Goal: Entertainment & Leisure: Consume media (video, audio)

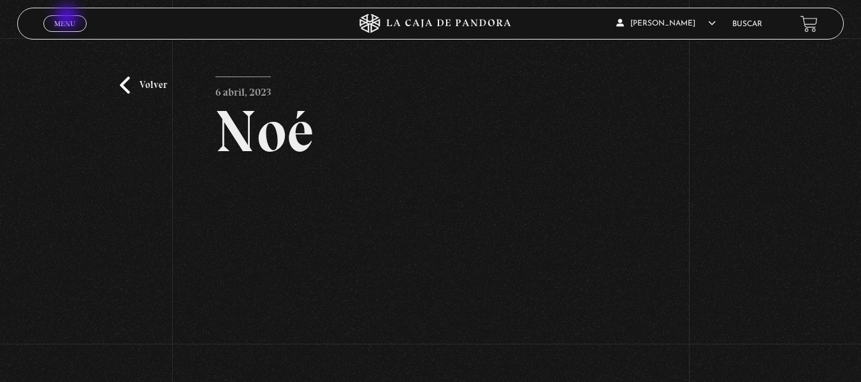
scroll to position [102, 0]
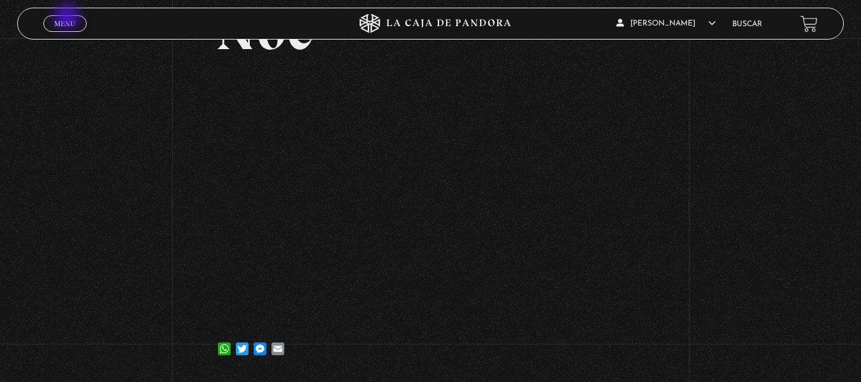
click at [68, 18] on link "Menu Cerrar" at bounding box center [64, 23] width 43 height 17
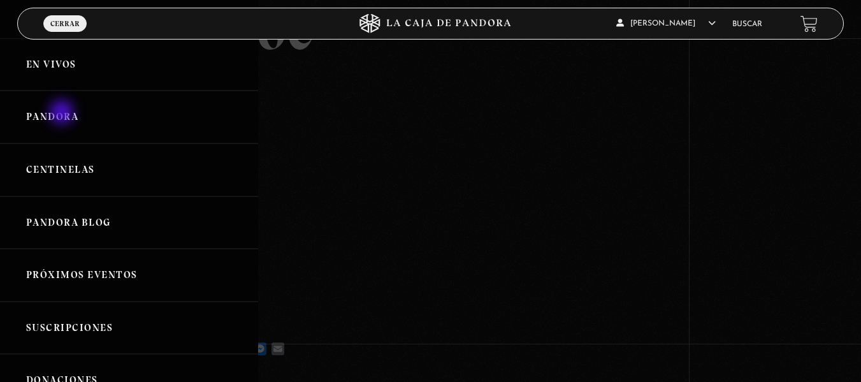
click at [63, 113] on link "Pandora" at bounding box center [129, 117] width 258 height 53
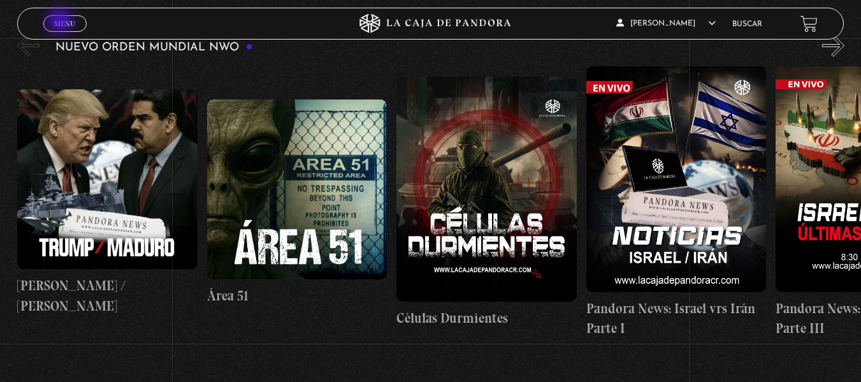
click at [61, 22] on span "Menu" at bounding box center [64, 24] width 21 height 8
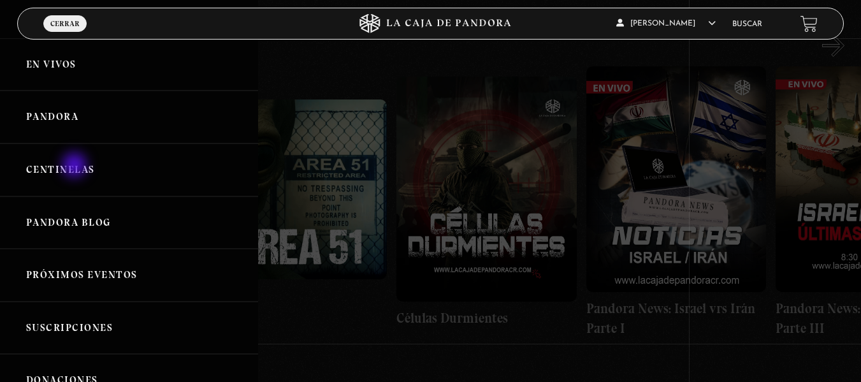
click at [76, 166] on link "Centinelas" at bounding box center [129, 169] width 258 height 53
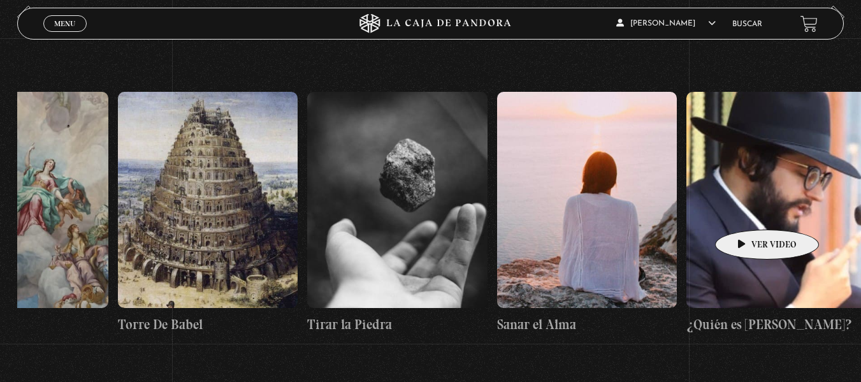
scroll to position [0, 20385]
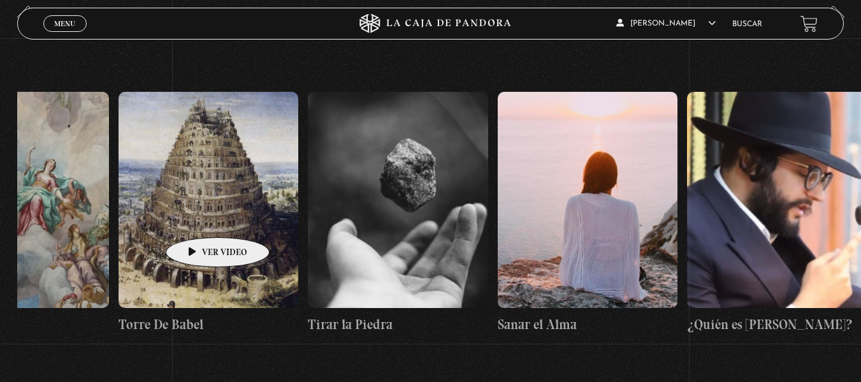
click at [198, 218] on figure at bounding box center [209, 200] width 180 height 216
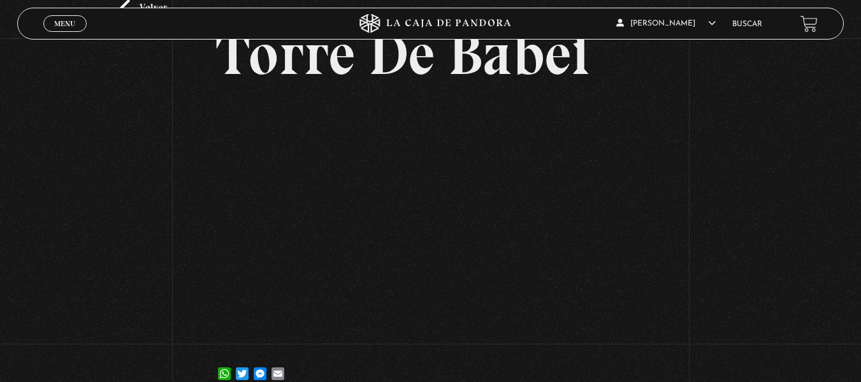
scroll to position [78, 0]
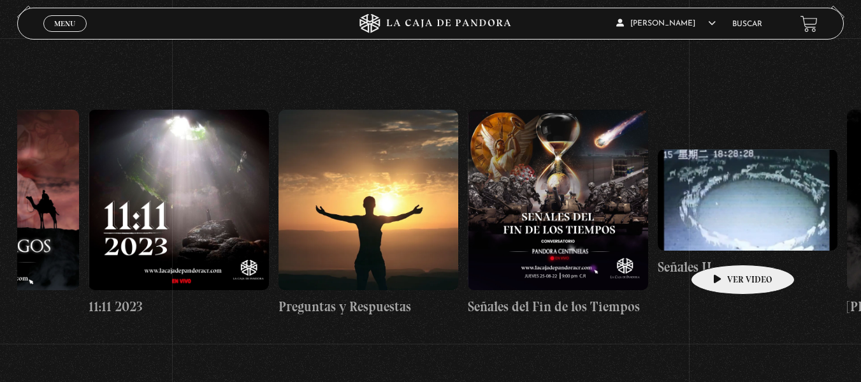
scroll to position [0, 9429]
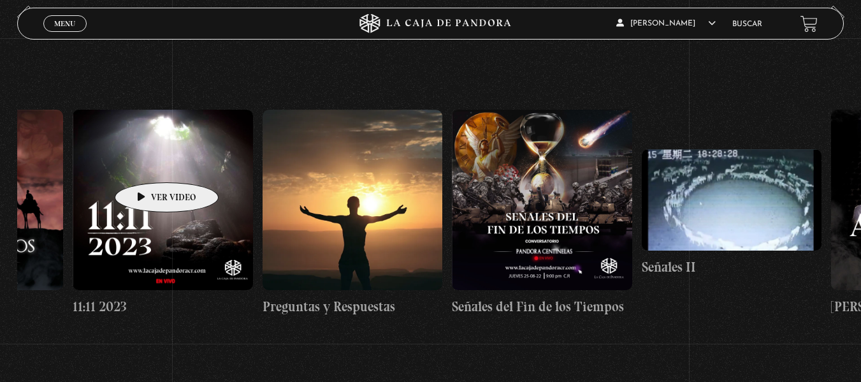
click at [147, 163] on figure at bounding box center [163, 200] width 180 height 180
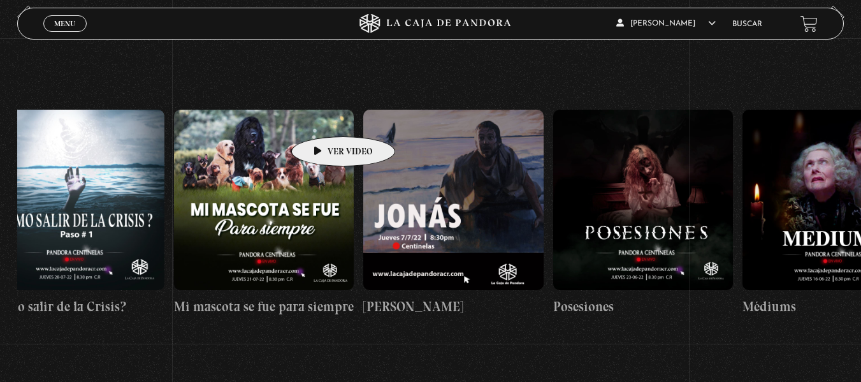
scroll to position [0, 11225]
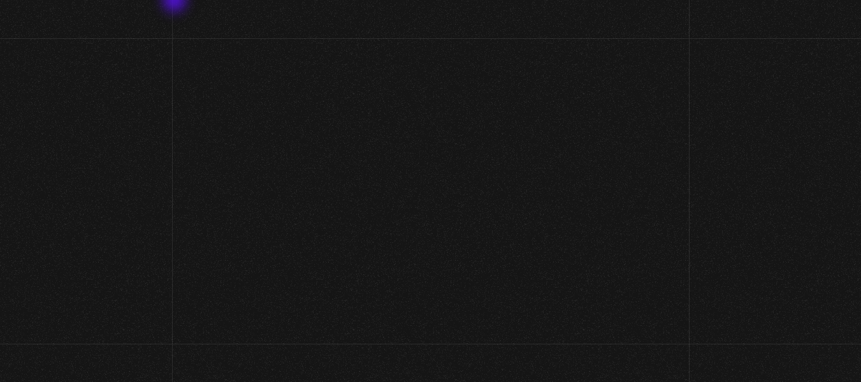
scroll to position [78, 0]
